Goal: Information Seeking & Learning: Check status

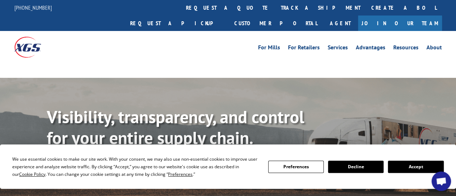
click at [304, 165] on button "Preferences" at bounding box center [296, 167] width 56 height 12
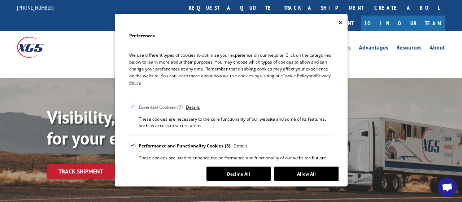
click at [305, 173] on button "Allow All" at bounding box center [306, 173] width 64 height 14
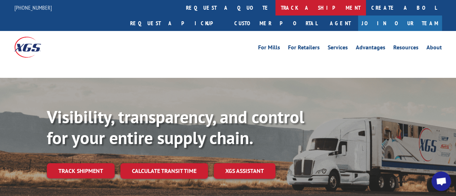
click at [276, 10] on link "track a shipment" at bounding box center [321, 8] width 91 height 16
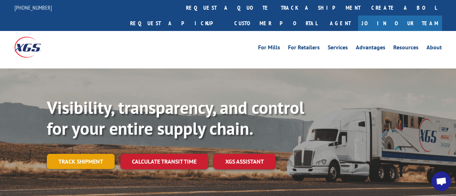
click at [101, 154] on link "Track shipment" at bounding box center [81, 161] width 68 height 15
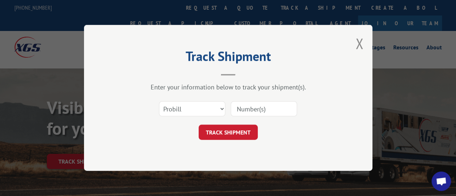
click at [246, 109] on input at bounding box center [264, 109] width 66 height 15
paste input "17095076"
type input "17095076"
click at [235, 133] on button "TRACK SHIPMENT" at bounding box center [228, 132] width 59 height 15
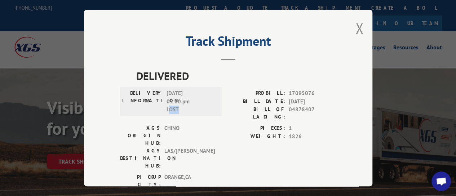
drag, startPoint x: 172, startPoint y: 109, endPoint x: 185, endPoint y: 109, distance: 12.6
click at [185, 109] on span "[DATE] 05:00 pm LOST" at bounding box center [191, 101] width 49 height 25
click at [175, 109] on span "[DATE] 05:00 pm LOST" at bounding box center [191, 101] width 49 height 25
drag, startPoint x: 170, startPoint y: 106, endPoint x: 180, endPoint y: 106, distance: 9.7
click at [180, 106] on span "[DATE] 05:00 pm LOST" at bounding box center [191, 101] width 49 height 25
